Goal: Find specific page/section: Find specific page/section

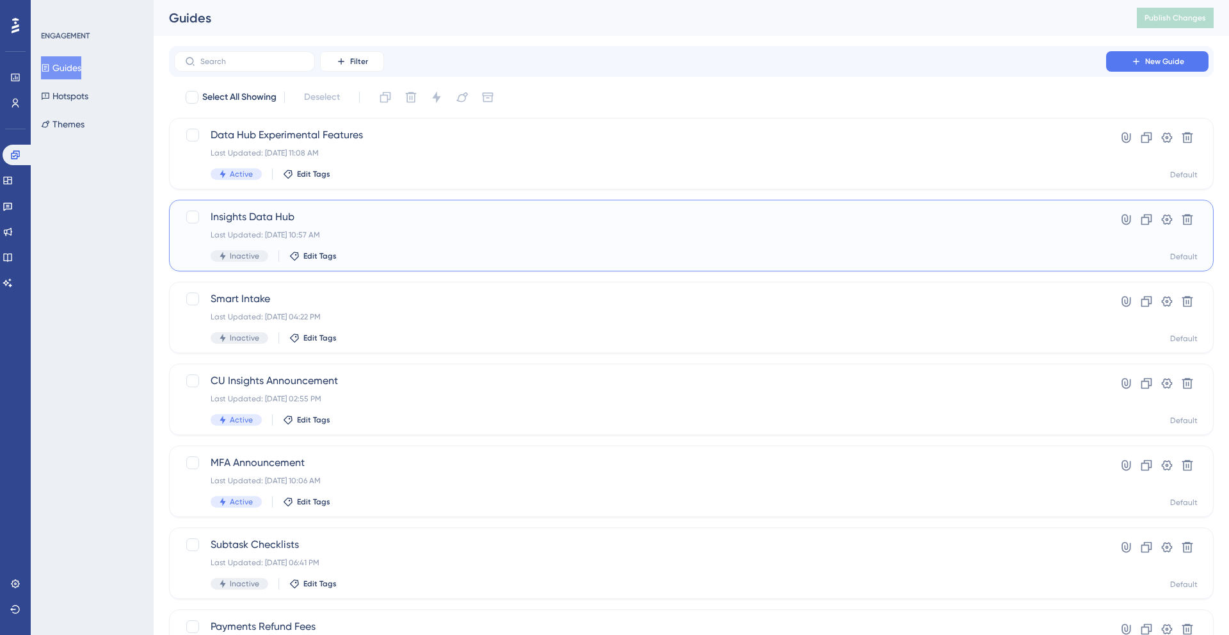
click at [270, 215] on span "Insights Data Hub" at bounding box center [640, 216] width 859 height 15
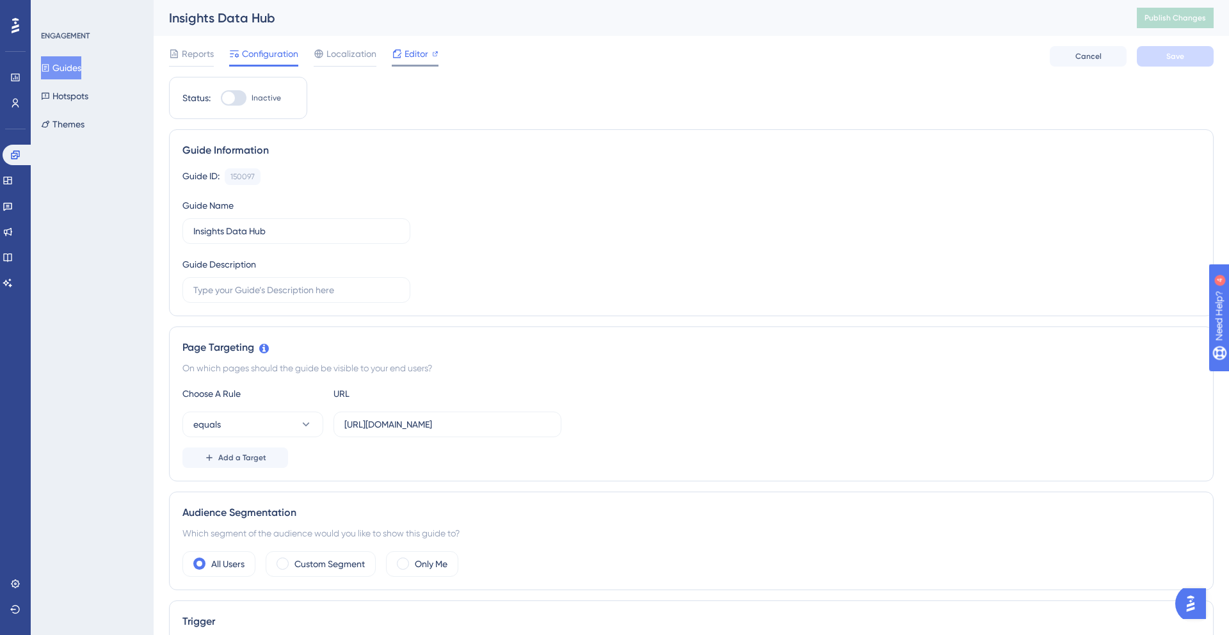
click at [410, 53] on span "Editor" at bounding box center [417, 53] width 24 height 15
click at [412, 57] on span "Editor" at bounding box center [417, 51] width 24 height 15
